Goal: Information Seeking & Learning: Learn about a topic

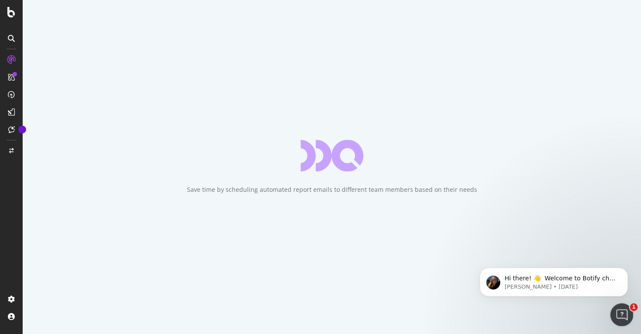
click at [618, 314] on icon "Open Intercom Messenger" at bounding box center [621, 313] width 14 height 14
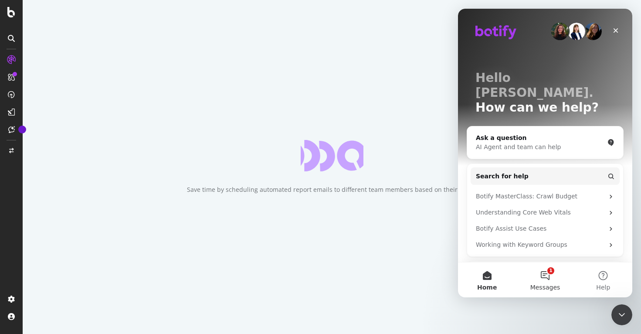
click at [544, 267] on button "1 Messages" at bounding box center [545, 279] width 58 height 35
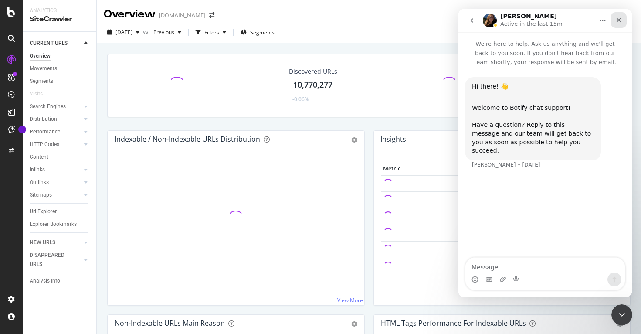
click at [618, 21] on icon "Close" at bounding box center [619, 20] width 5 height 5
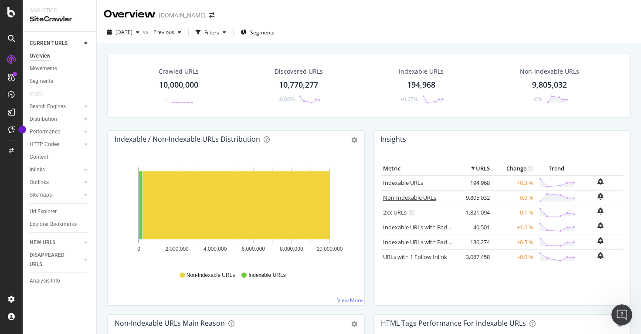
click at [400, 199] on link "Non-Indexable URLs" at bounding box center [409, 198] width 53 height 8
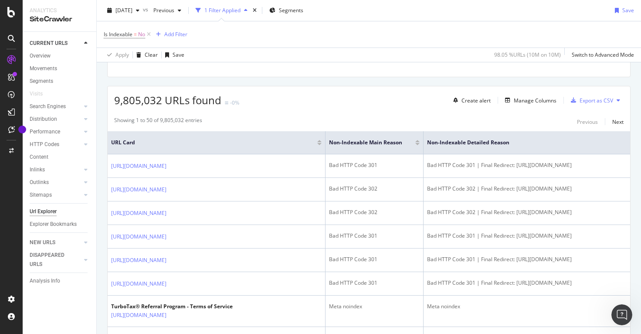
scroll to position [136, 0]
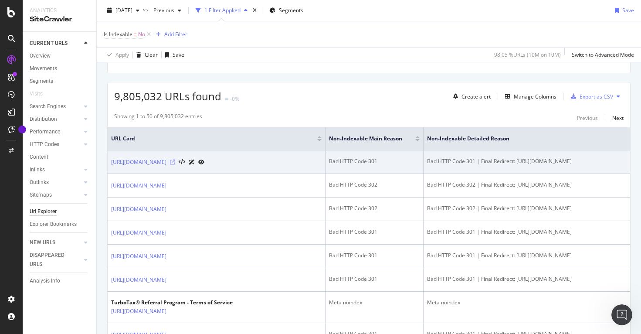
click at [170, 162] on icon at bounding box center [172, 162] width 5 height 5
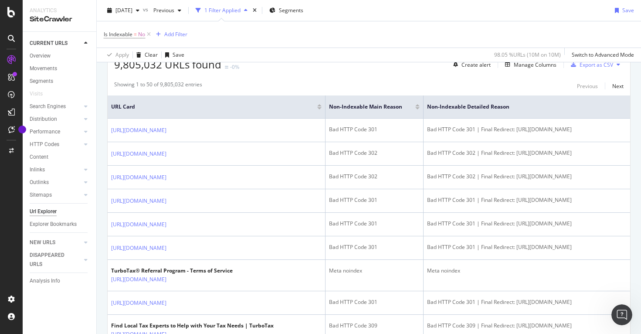
scroll to position [190, 0]
